Goal: Information Seeking & Learning: Learn about a topic

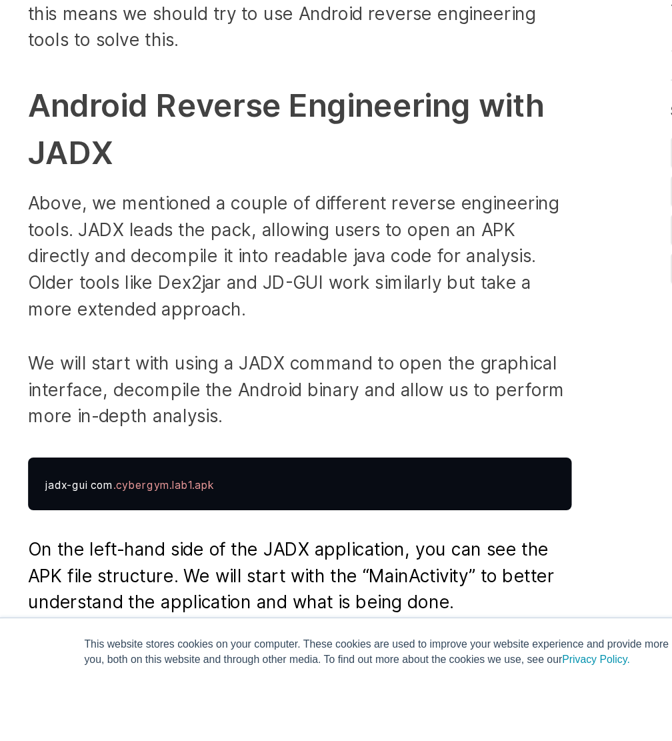
scroll to position [3260, 0]
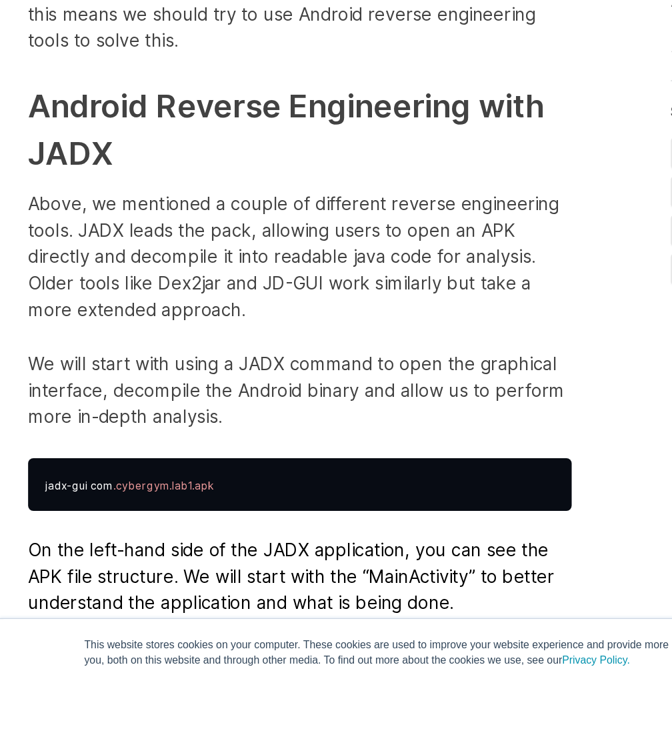
click at [301, 444] on p "We will start with using a JADX command to open the graphical interface, decomp…" at bounding box center [227, 474] width 413 height 60
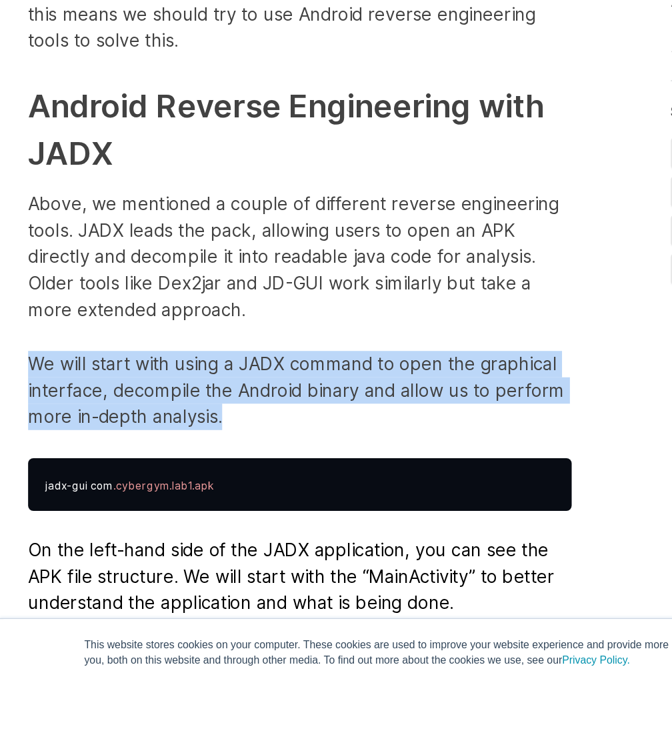
click at [301, 444] on p "We will start with using a JADX command to open the graphical interface, decomp…" at bounding box center [227, 474] width 413 height 60
click at [299, 449] on p "We will start with using a JADX command to open the graphical interface, decomp…" at bounding box center [227, 474] width 413 height 60
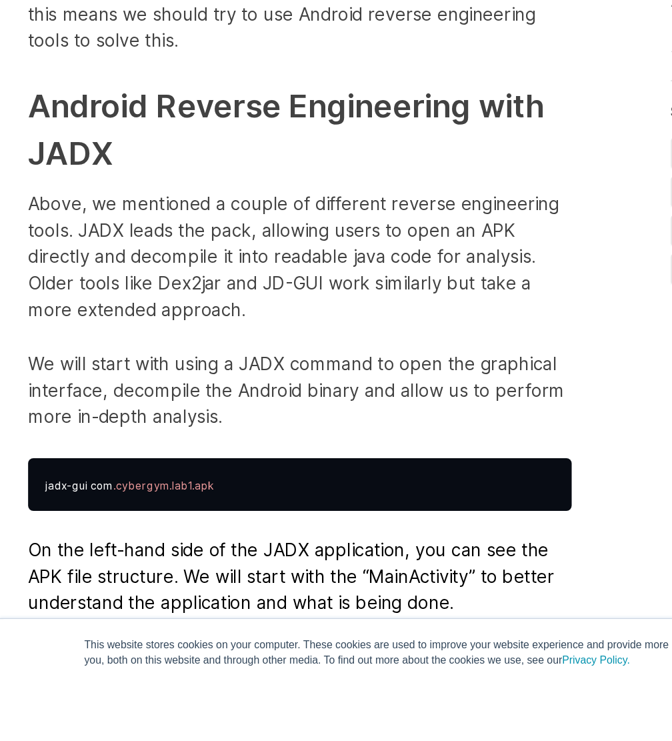
click at [299, 449] on p "We will start with using a JADX command to open the graphical interface, decomp…" at bounding box center [227, 474] width 413 height 60
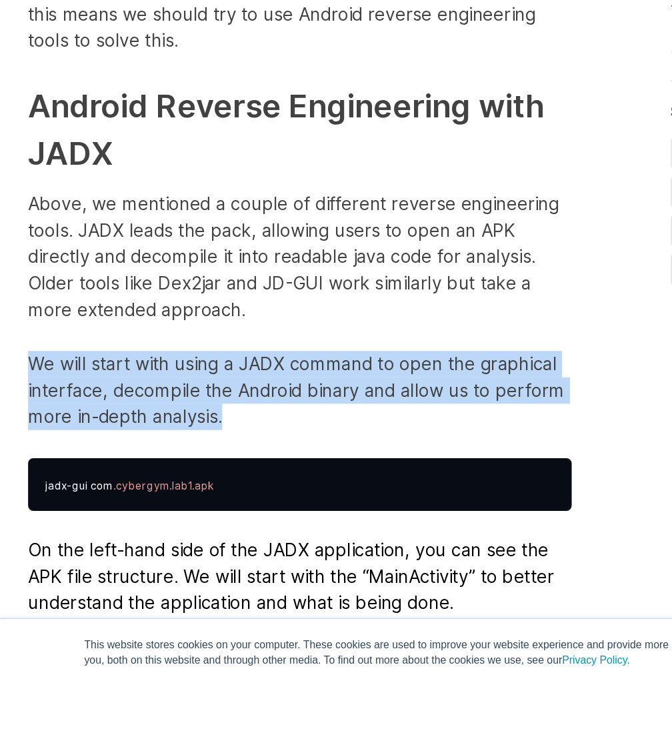
click at [299, 449] on p "We will start with using a JADX command to open the graphical interface, decomp…" at bounding box center [227, 474] width 413 height 60
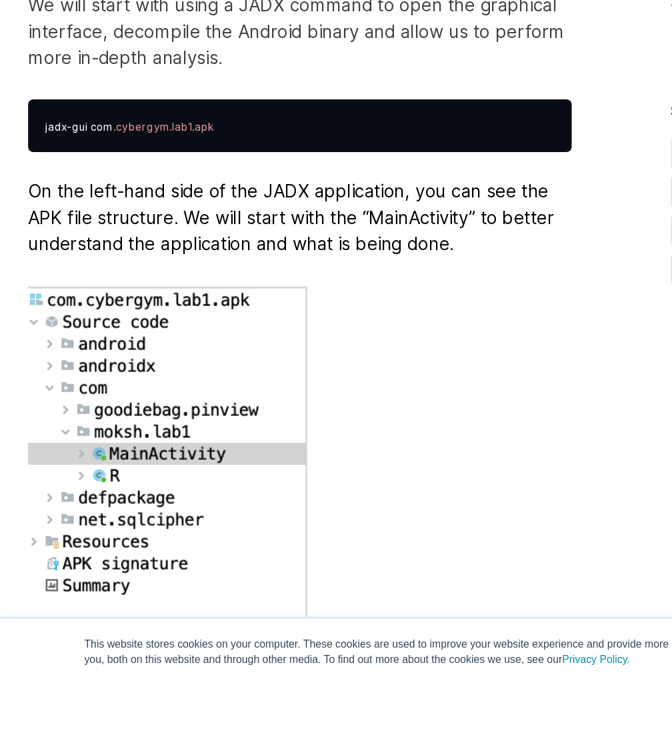
scroll to position [3536, 0]
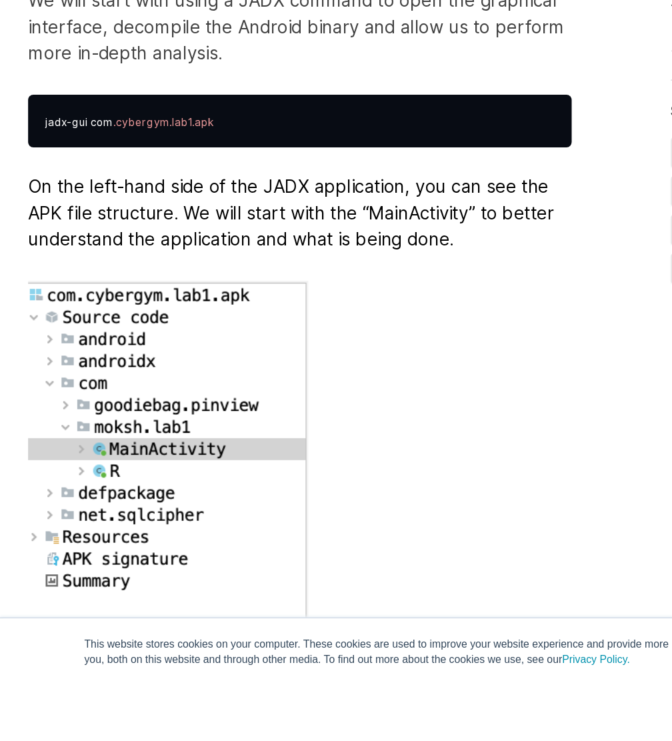
click at [299, 453] on p at bounding box center [227, 523] width 413 height 265
click at [404, 409] on p at bounding box center [227, 523] width 413 height 265
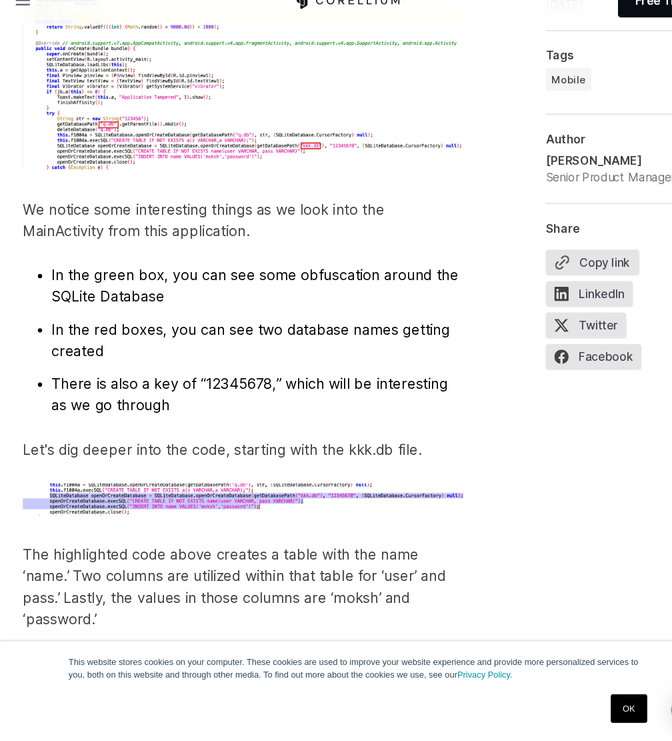
scroll to position [4196, 0]
